Goal: Task Accomplishment & Management: Use online tool/utility

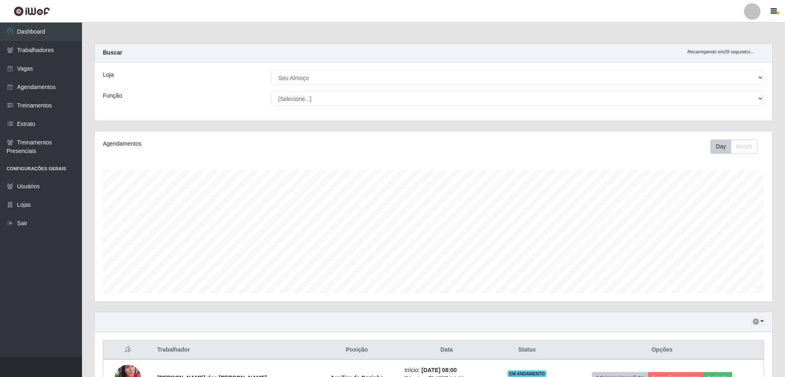
select select "431"
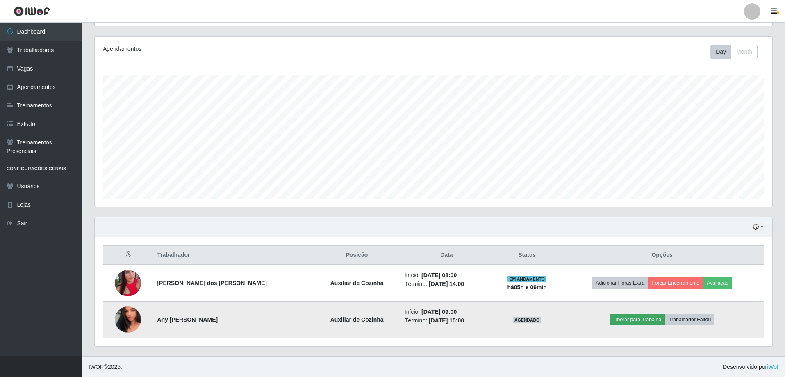
scroll to position [170, 678]
click at [635, 316] on button "Liberar para Trabalho" at bounding box center [637, 319] width 55 height 11
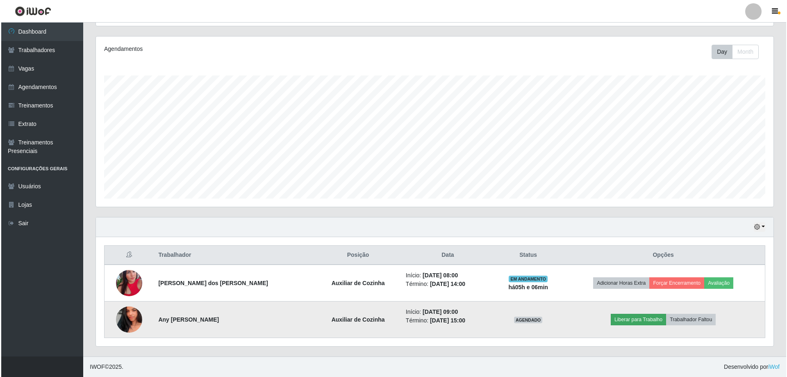
scroll to position [170, 674]
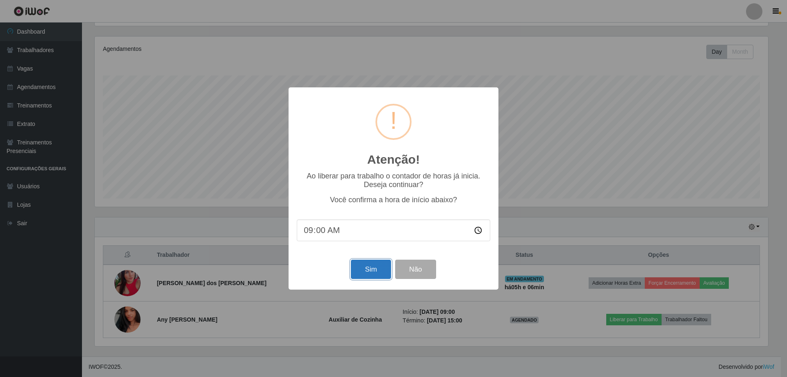
click at [379, 267] on button "Sim" at bounding box center [371, 269] width 40 height 19
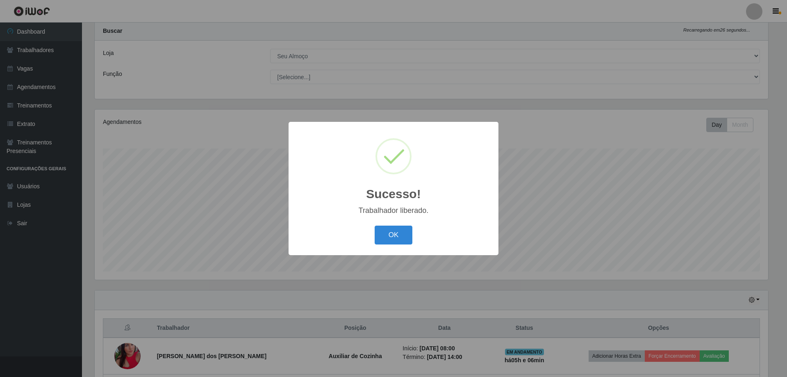
drag, startPoint x: 397, startPoint y: 236, endPoint x: 253, endPoint y: 134, distance: 176.2
click at [397, 236] on button "OK" at bounding box center [394, 235] width 38 height 19
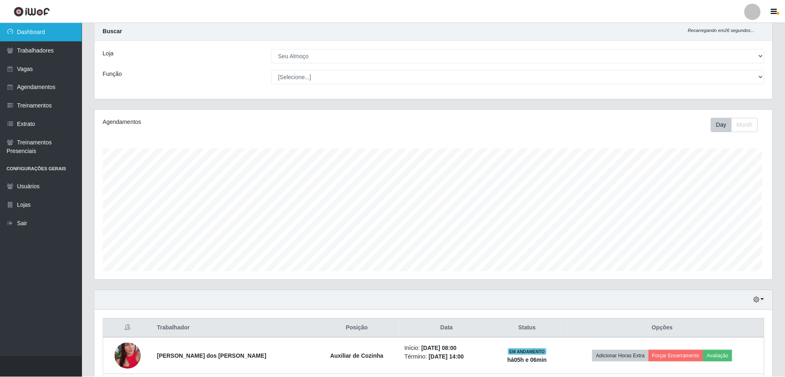
scroll to position [170, 678]
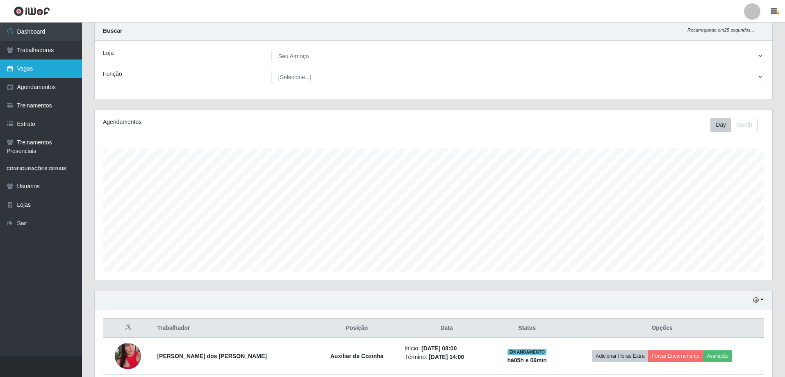
click at [47, 70] on link "Vagas" at bounding box center [41, 68] width 82 height 18
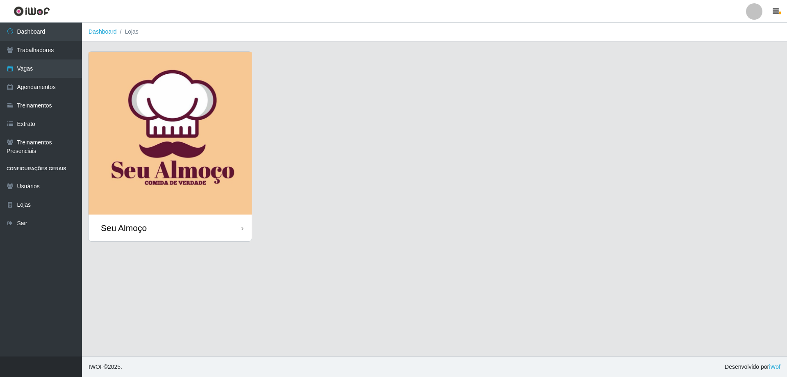
click at [138, 73] on img at bounding box center [170, 133] width 163 height 163
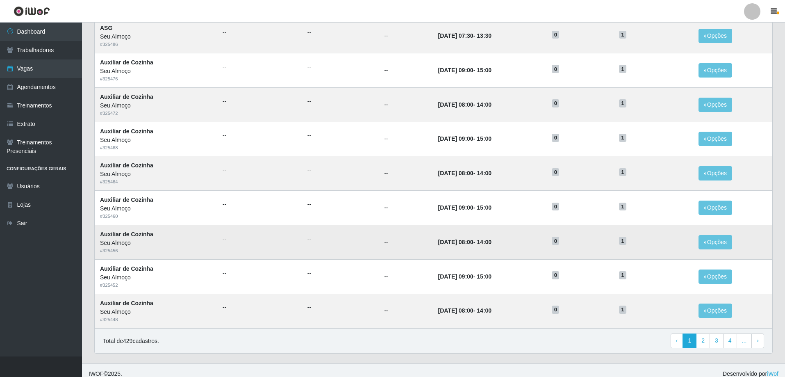
scroll to position [318, 0]
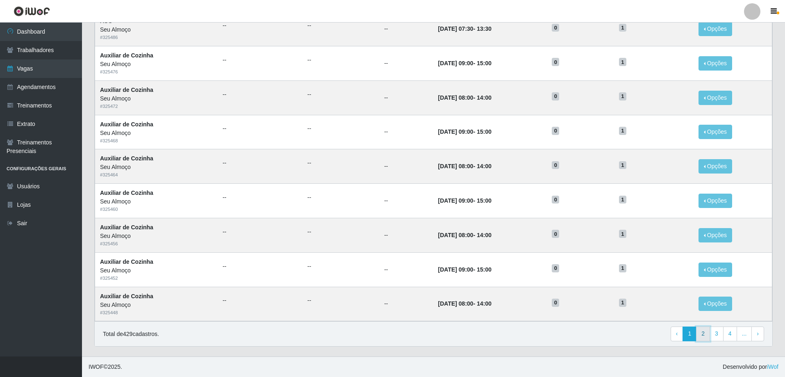
click at [706, 337] on link "2" at bounding box center [703, 333] width 14 height 15
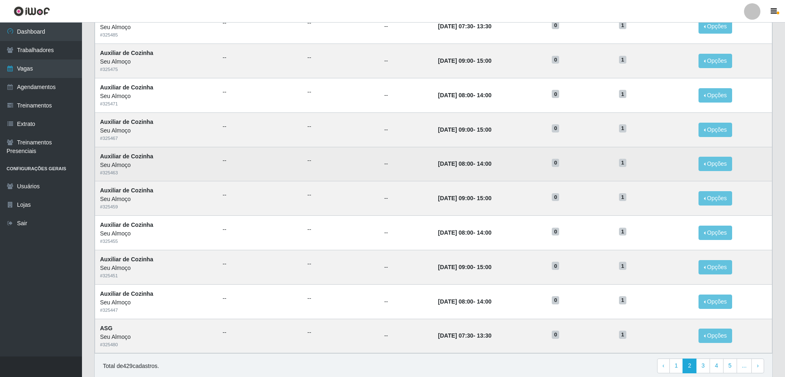
scroll to position [287, 0]
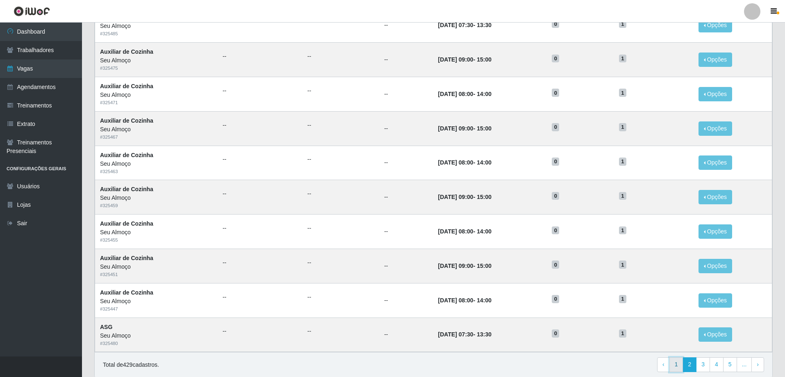
click at [677, 365] on link "1" at bounding box center [677, 364] width 14 height 15
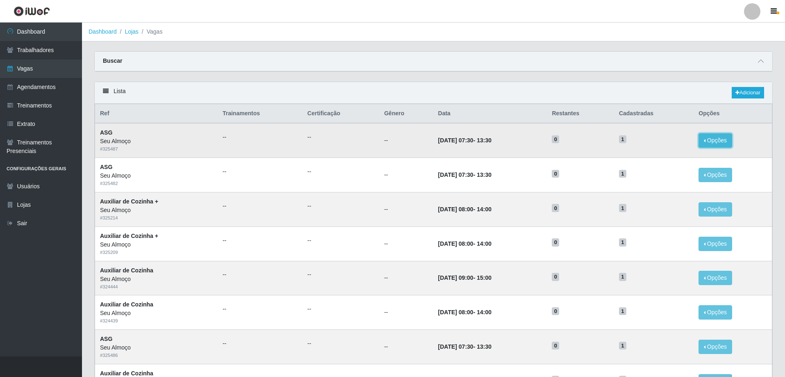
click at [719, 137] on button "Opções" at bounding box center [716, 140] width 34 height 14
click at [678, 139] on button "Editar" at bounding box center [665, 142] width 65 height 17
click at [723, 143] on button "Opções" at bounding box center [716, 140] width 34 height 14
click at [660, 142] on link "Editar" at bounding box center [652, 142] width 23 height 7
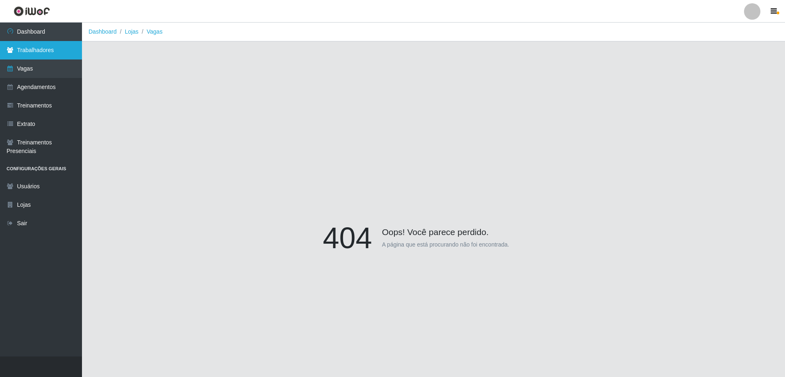
click at [59, 46] on link "Trabalhadores" at bounding box center [41, 50] width 82 height 18
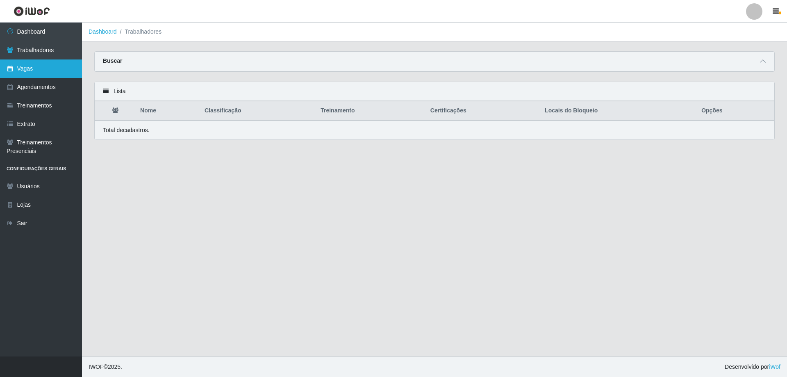
click at [48, 62] on link "Vagas" at bounding box center [41, 68] width 82 height 18
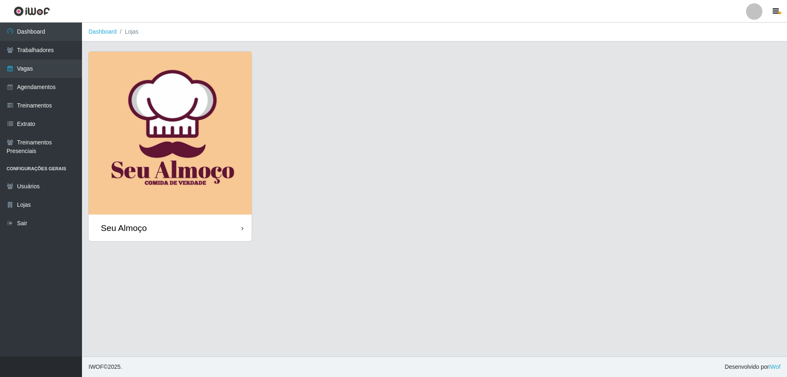
click at [202, 114] on img at bounding box center [170, 133] width 163 height 163
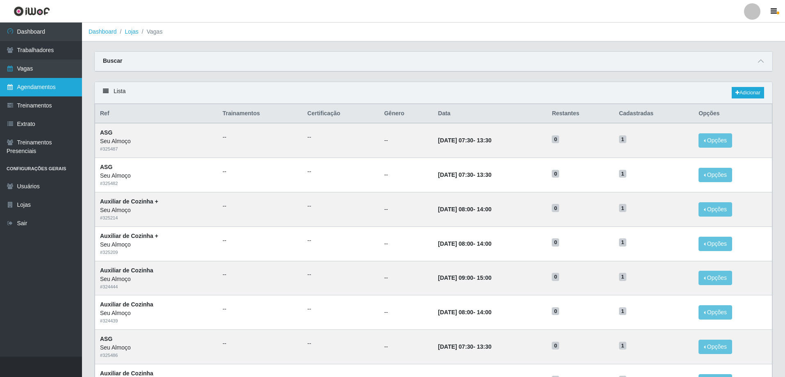
click at [50, 96] on link "Agendamentos" at bounding box center [41, 87] width 82 height 18
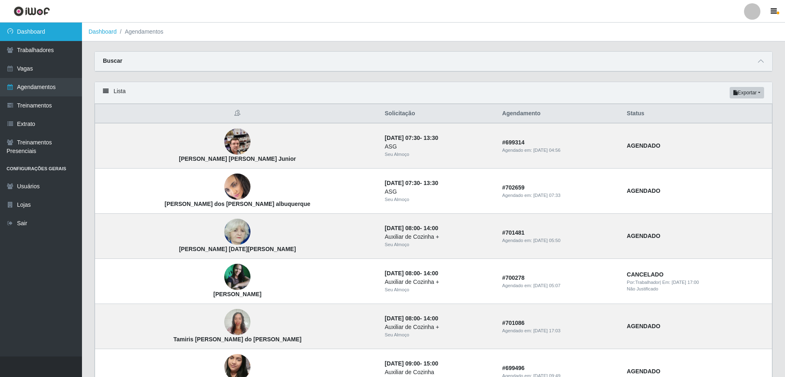
click at [28, 33] on link "Dashboard" at bounding box center [41, 32] width 82 height 18
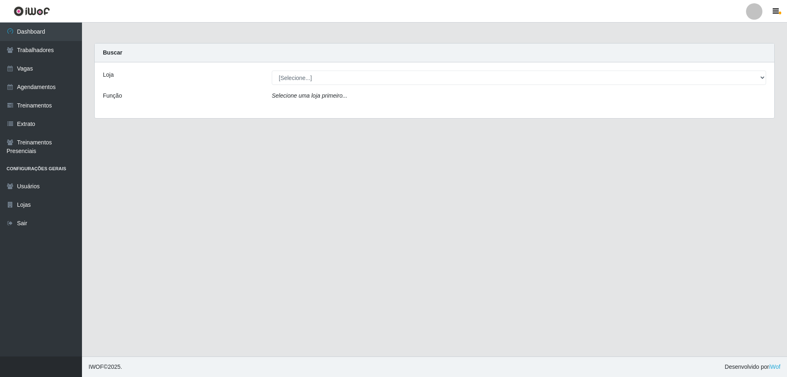
click at [355, 70] on div "Loja [Selecione...] Seu Almoço Função Selecione uma loja primeiro..." at bounding box center [435, 90] width 680 height 56
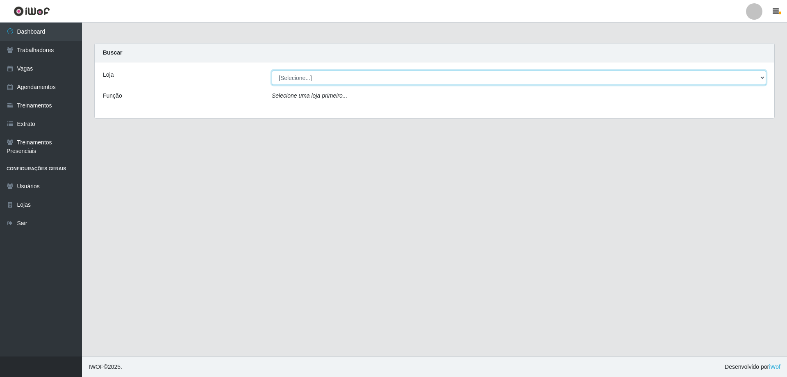
click at [347, 77] on select "[Selecione...] Seu Almoço" at bounding box center [519, 78] width 494 height 14
select select "431"
click at [272, 71] on select "[Selecione...] Seu Almoço" at bounding box center [519, 78] width 494 height 14
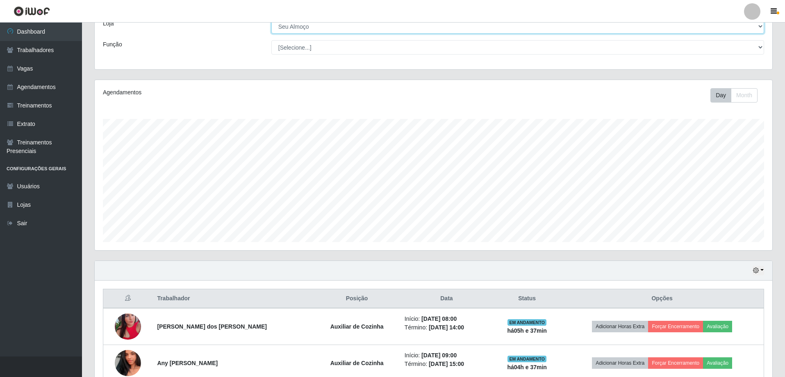
scroll to position [95, 0]
